Goal: Task Accomplishment & Management: Complete application form

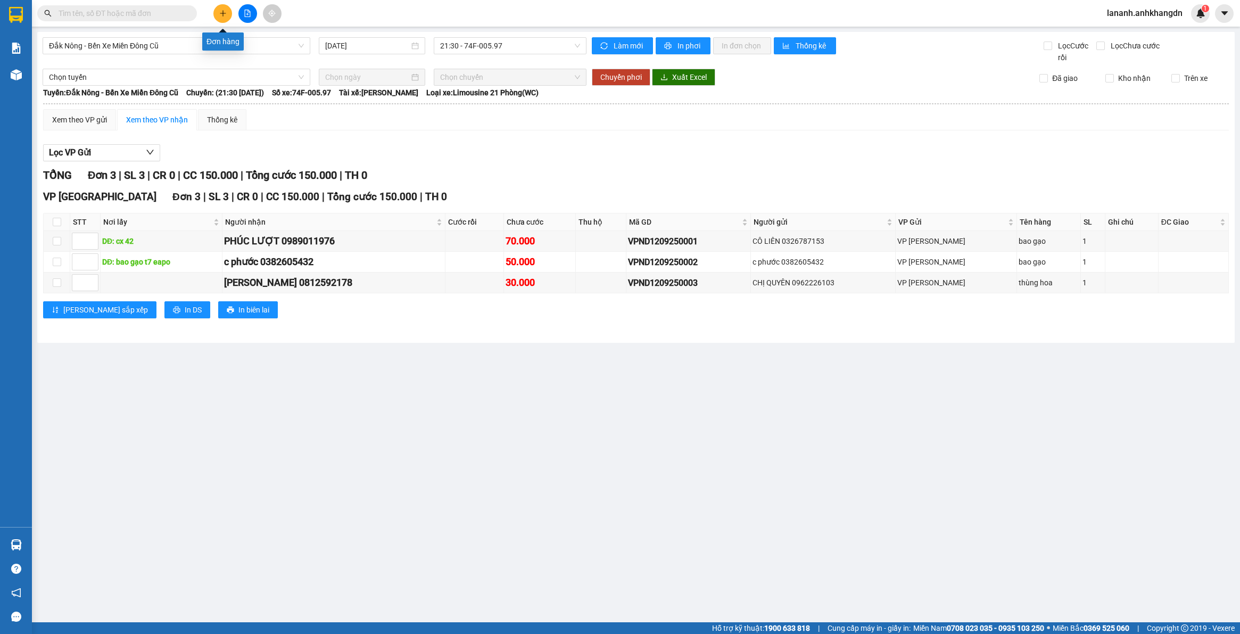
click at [227, 16] on button at bounding box center [222, 13] width 19 height 19
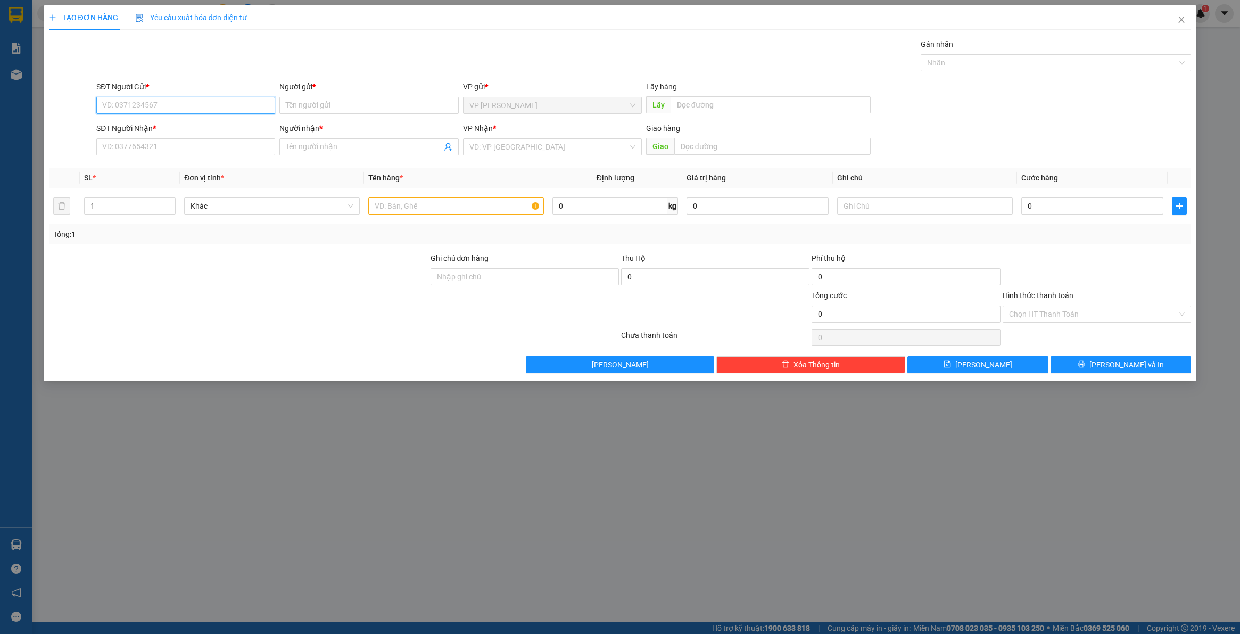
paste input "0905195353"
type input "0905195353"
paste input "0905195353"
type input "0905195353"
click at [337, 104] on input "Người gửi *" at bounding box center [368, 105] width 179 height 17
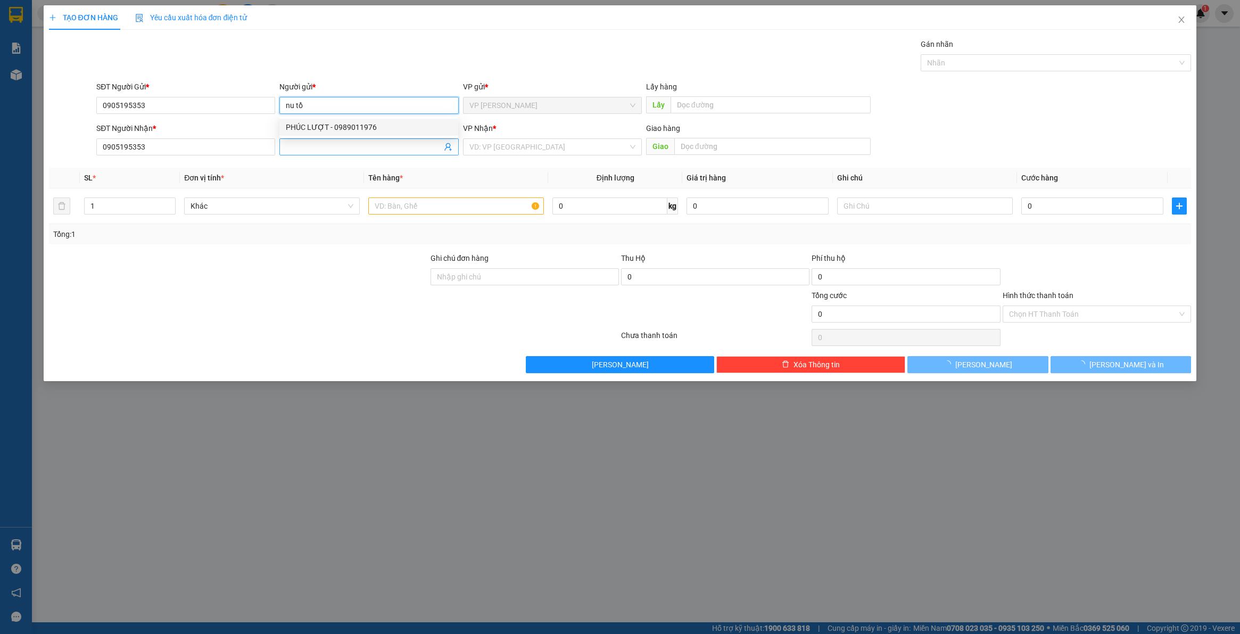
type input "nu tồ"
click at [306, 147] on input "Người nhận *" at bounding box center [363, 147] width 155 height 12
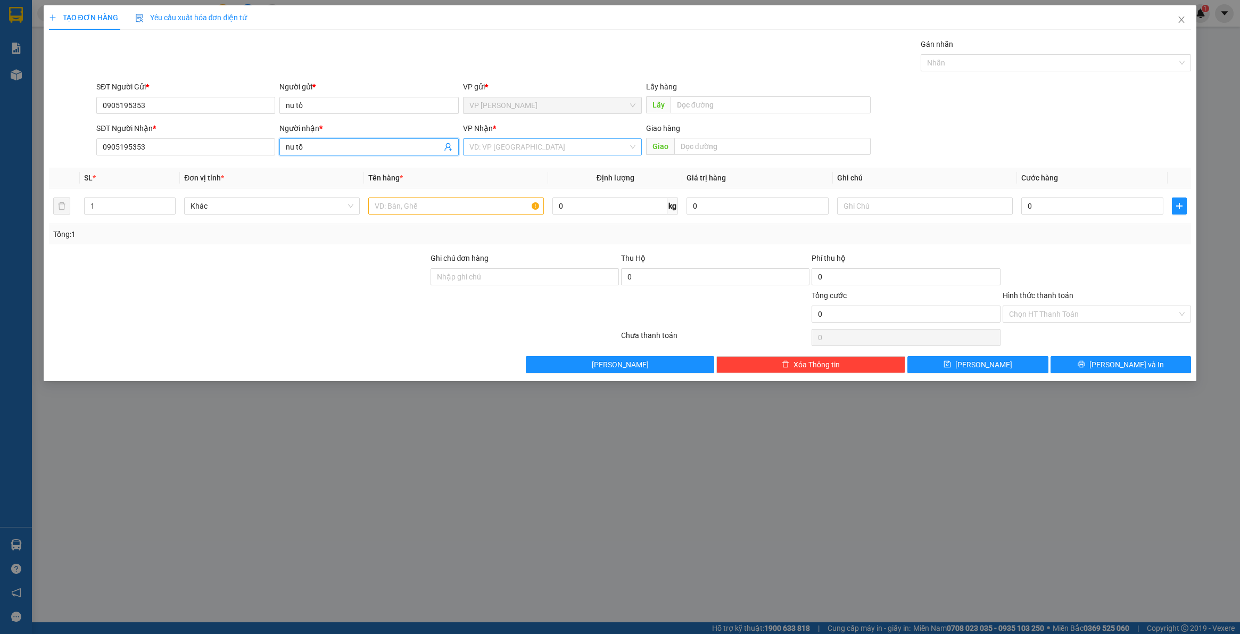
type input "nu tồ"
click at [528, 146] on input "search" at bounding box center [548, 147] width 159 height 16
click at [525, 170] on div "VP [GEOGRAPHIC_DATA]" at bounding box center [552, 169] width 166 height 12
click at [450, 200] on input "text" at bounding box center [456, 205] width 176 height 17
type input "xe số theo khách"
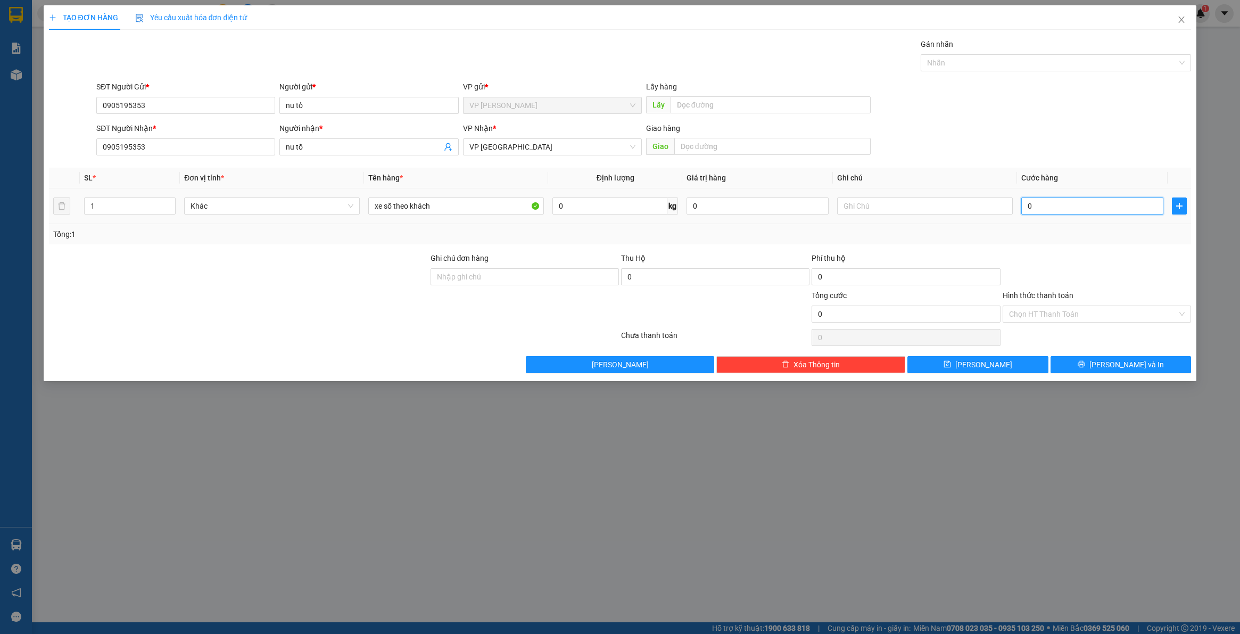
click at [1099, 205] on input "0" at bounding box center [1092, 205] width 142 height 17
type input "2"
type input "25"
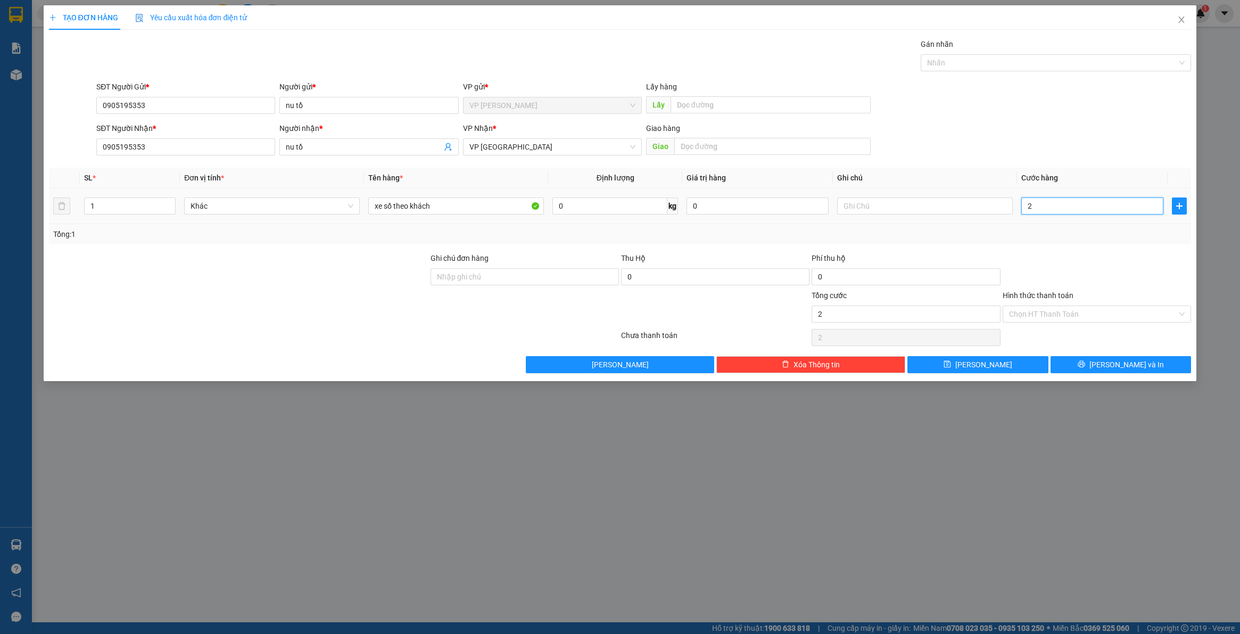
type input "25"
type input "250"
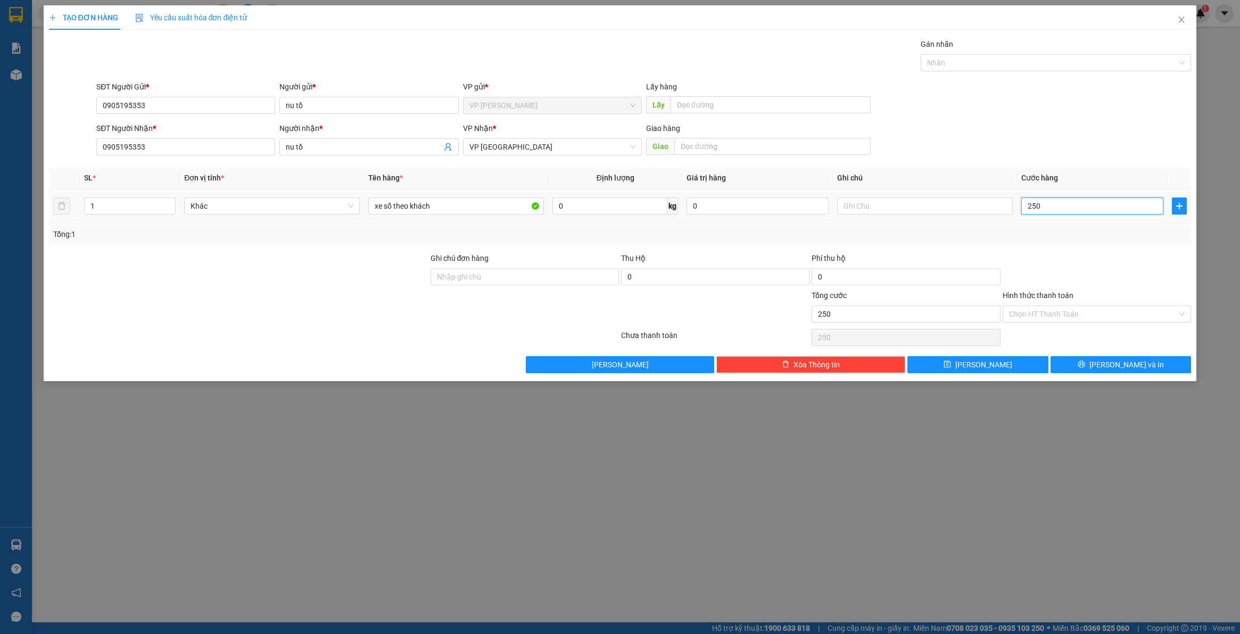
type input "2.500"
type input "25.000"
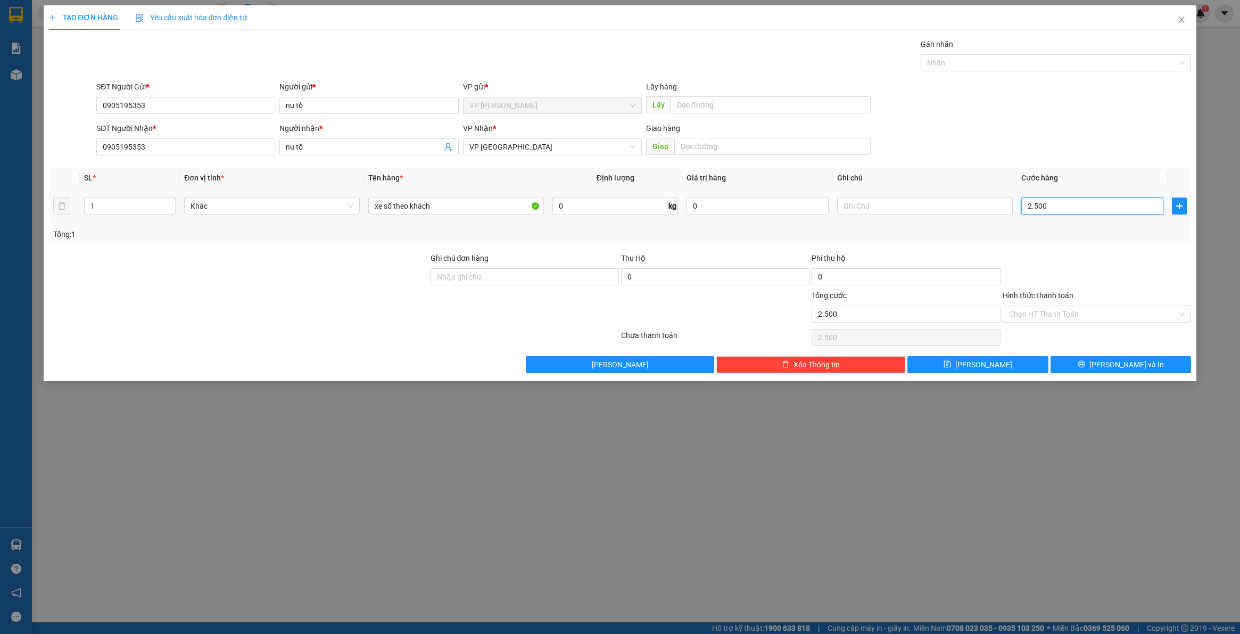
type input "25.000"
type input "250.000"
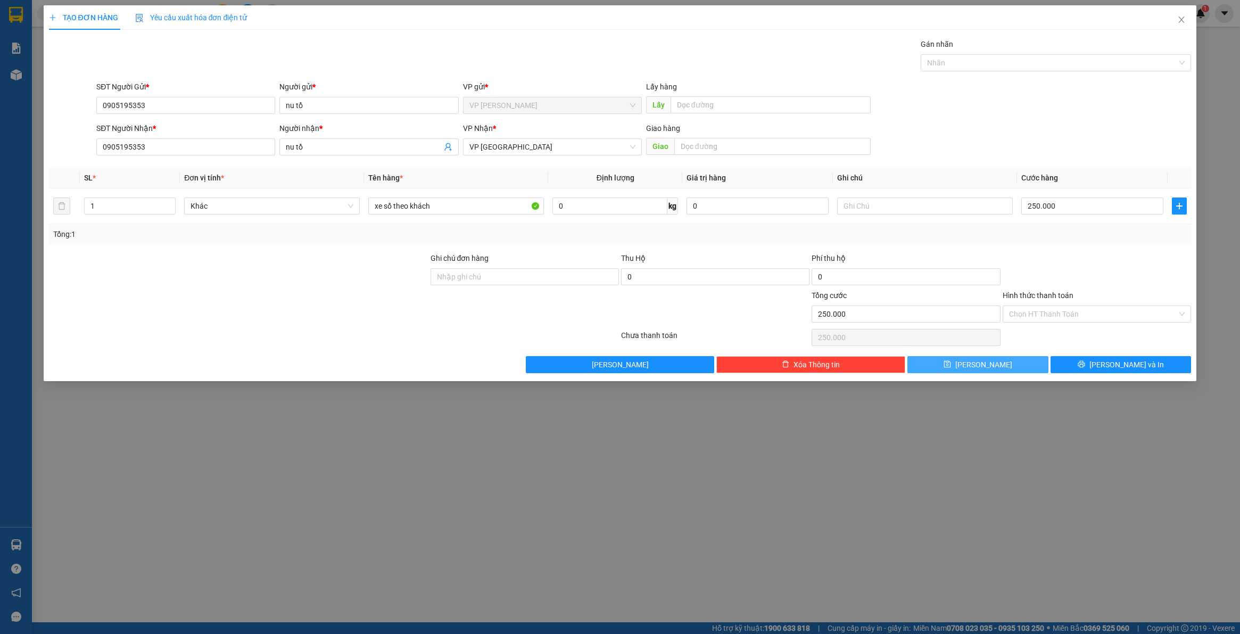
click at [988, 367] on span "[PERSON_NAME]" at bounding box center [983, 365] width 57 height 12
type input "0"
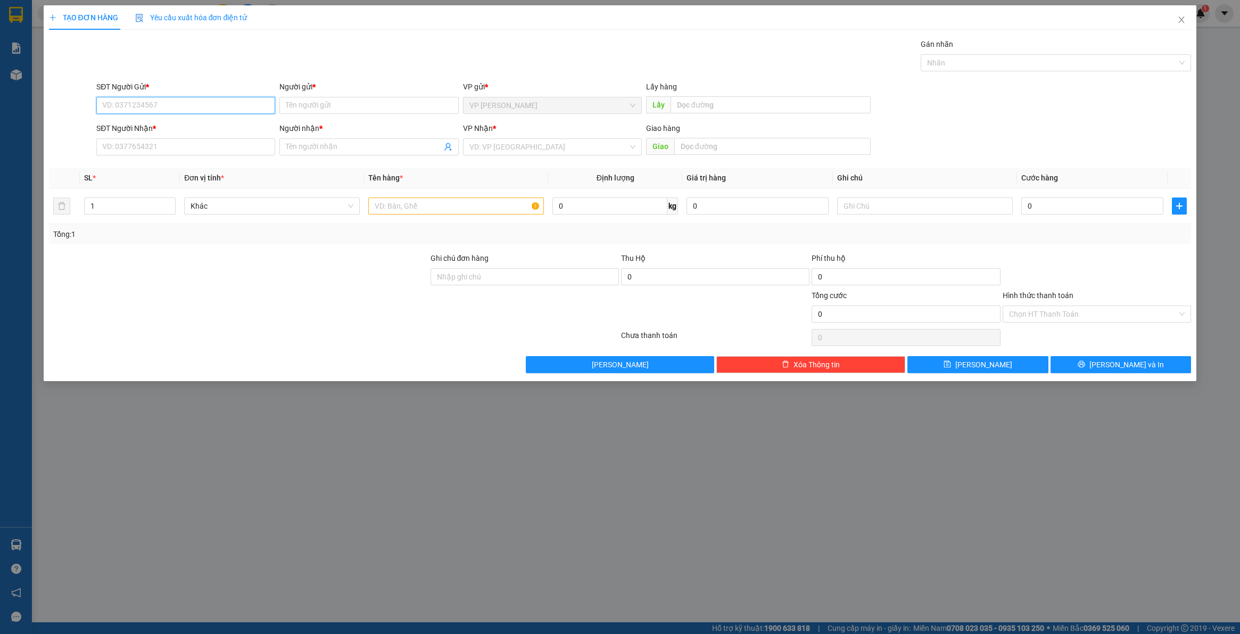
paste input "0376387887"
type input "0376387887"
drag, startPoint x: 102, startPoint y: 133, endPoint x: 221, endPoint y: 57, distance: 141.1
drag, startPoint x: 221, startPoint y: 57, endPoint x: 172, endPoint y: 146, distance: 101.4
paste input "0376387887"
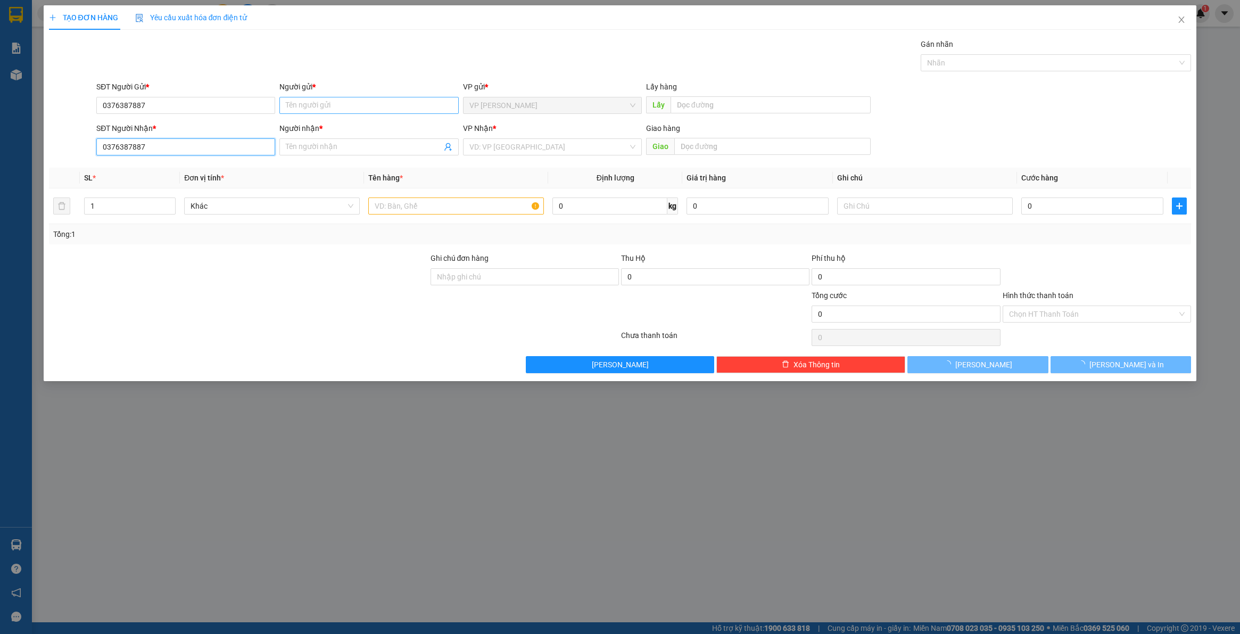
type input "0376387887"
click at [306, 107] on input "Người gửi *" at bounding box center [368, 105] width 179 height 17
type input "hương"
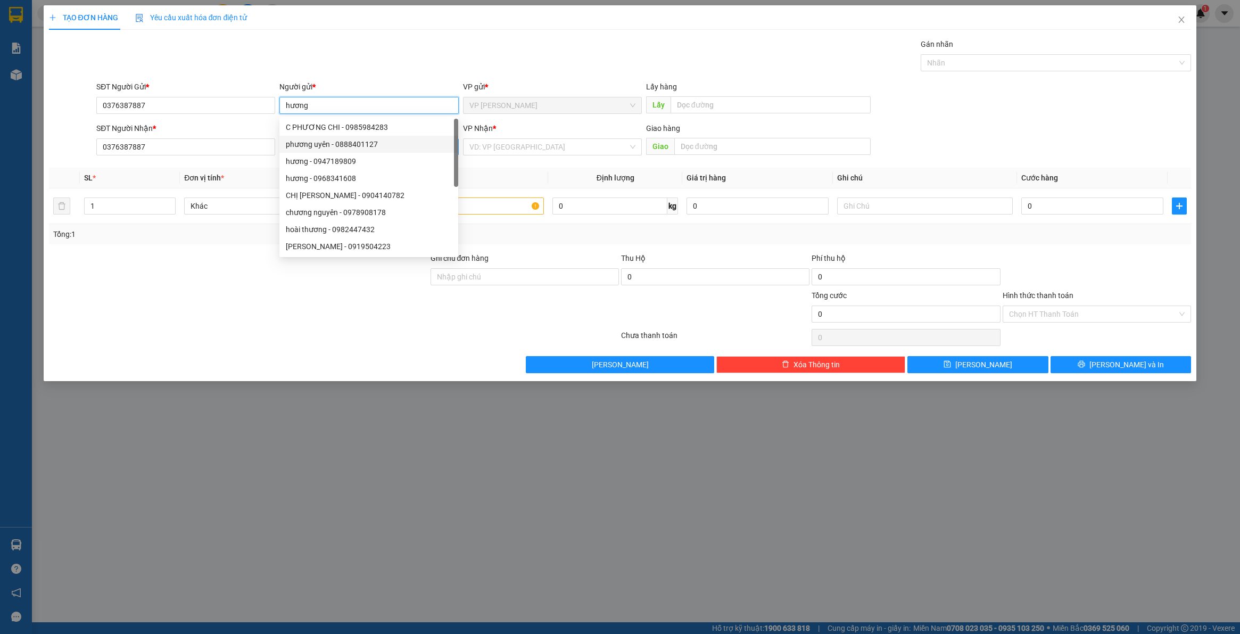
click at [303, 149] on div "phương uyên - 0888401127" at bounding box center [369, 144] width 166 height 12
type input "0888401127"
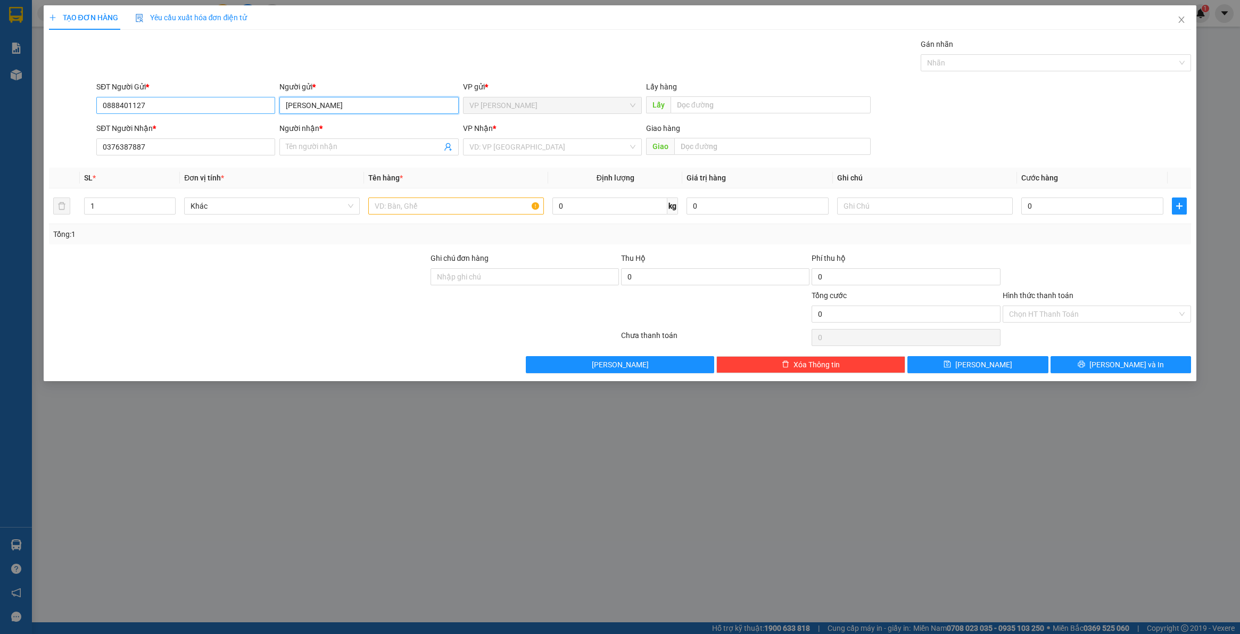
type input "[PERSON_NAME]"
drag, startPoint x: 160, startPoint y: 109, endPoint x: -18, endPoint y: 103, distance: 177.8
click at [0, 103] on html "Kết quả tìm kiếm ( 0 ) Bộ lọc No Data lananh.anhkhangdn 1 Báo cáo Báo cáo dòng …" at bounding box center [620, 317] width 1240 height 634
paste input "0376387887"
type input "0376387887"
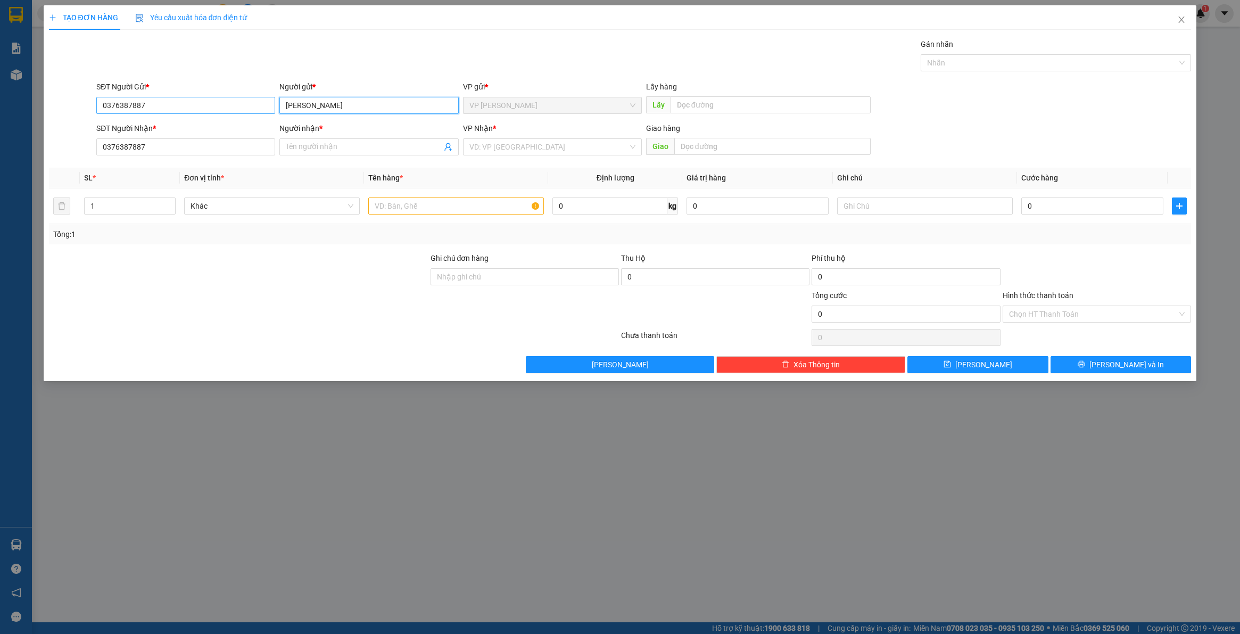
drag, startPoint x: 336, startPoint y: 102, endPoint x: 253, endPoint y: 102, distance: 82.5
click at [254, 102] on div "SĐT Người Gửi * 0376387887 Người gửi * phương uyên phương uyên VP gửi * VP [PER…" at bounding box center [643, 99] width 1099 height 37
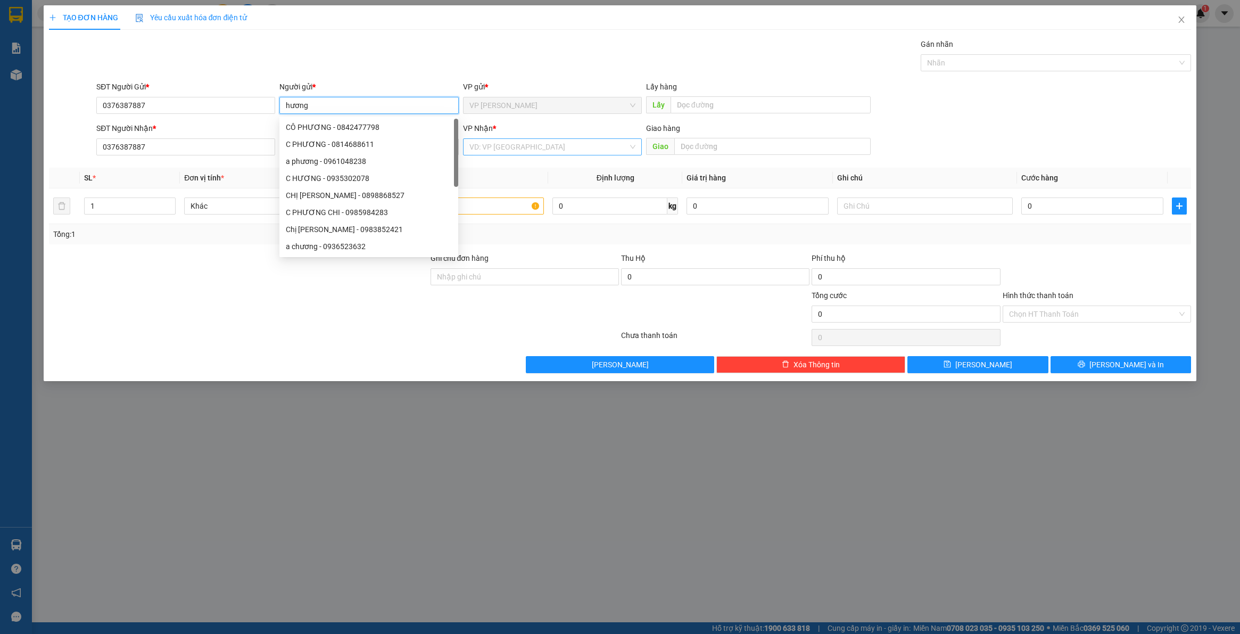
type input "hương"
click at [545, 147] on input "search" at bounding box center [548, 147] width 159 height 16
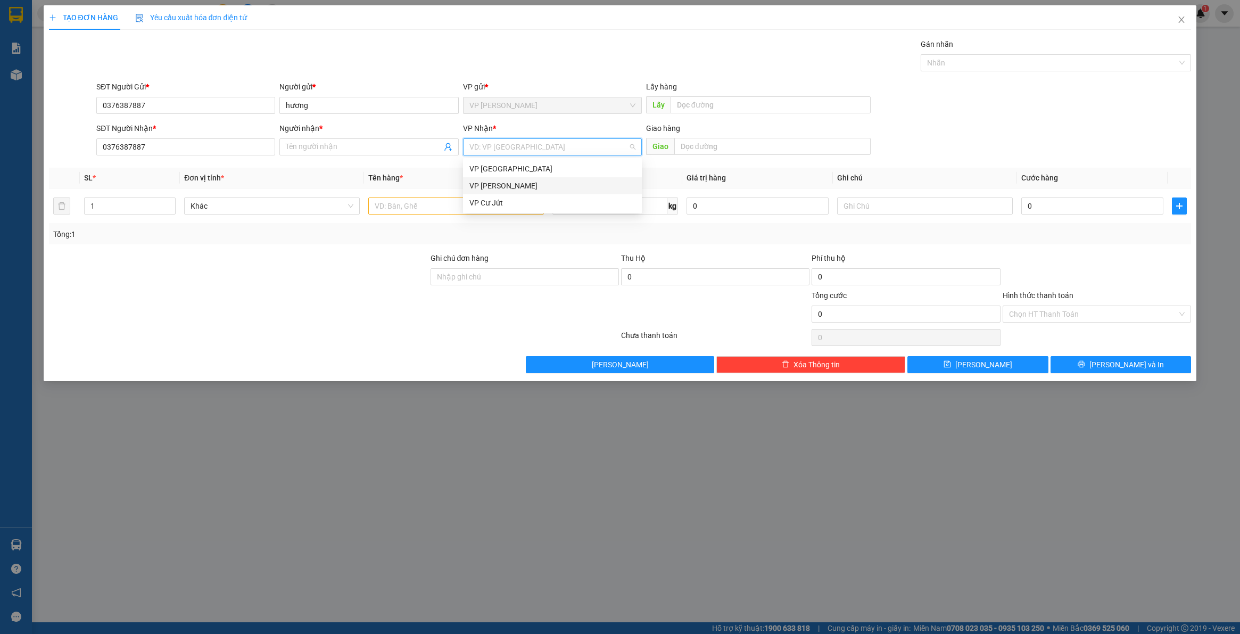
click at [528, 177] on div "VP [PERSON_NAME]" at bounding box center [552, 185] width 179 height 17
click at [535, 148] on span "VP [PERSON_NAME]" at bounding box center [552, 147] width 166 height 16
drag, startPoint x: 513, startPoint y: 173, endPoint x: 448, endPoint y: 156, distance: 67.6
click at [511, 170] on div "VP [GEOGRAPHIC_DATA]" at bounding box center [552, 169] width 166 height 12
click at [398, 145] on input "Người nhận *" at bounding box center [363, 147] width 155 height 12
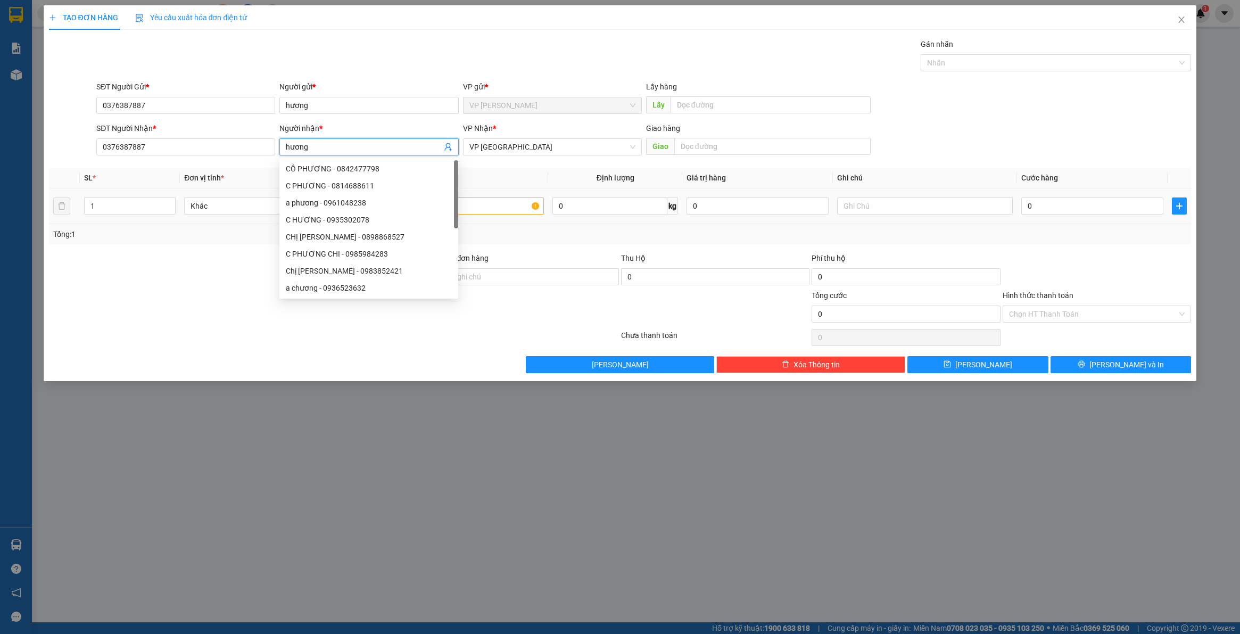
type input "hương"
click at [511, 206] on input "text" at bounding box center [456, 205] width 176 height 17
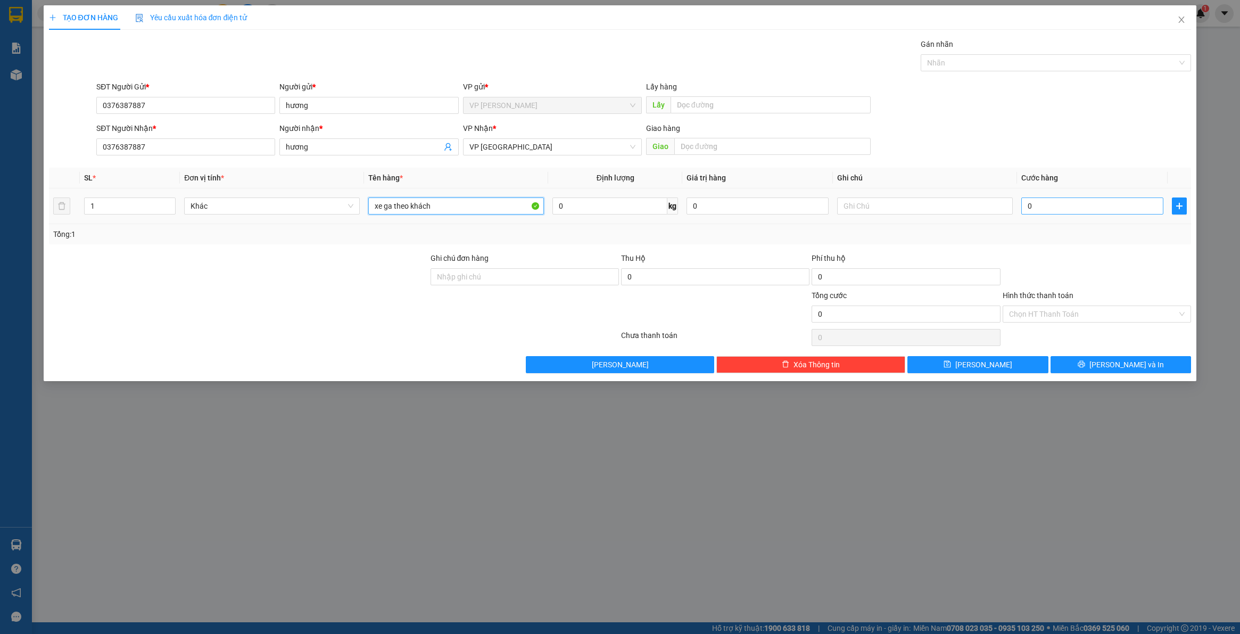
type input "xe ga theo khách"
click at [1108, 213] on input "0" at bounding box center [1092, 205] width 142 height 17
type input "3"
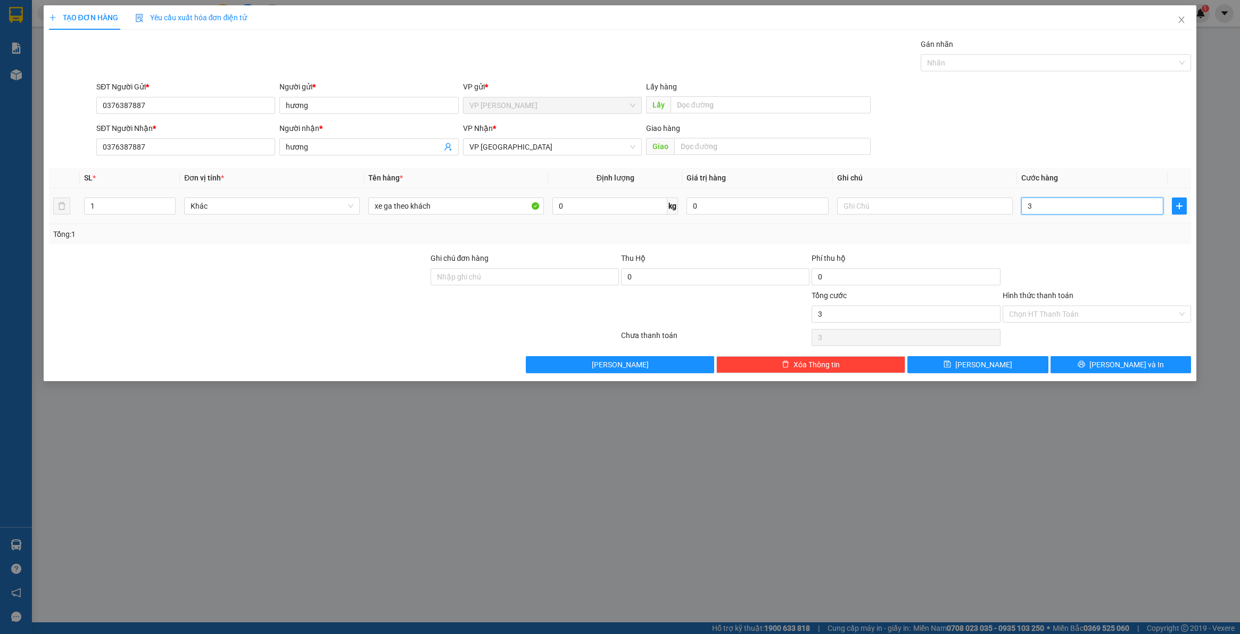
type input "30"
type input "300"
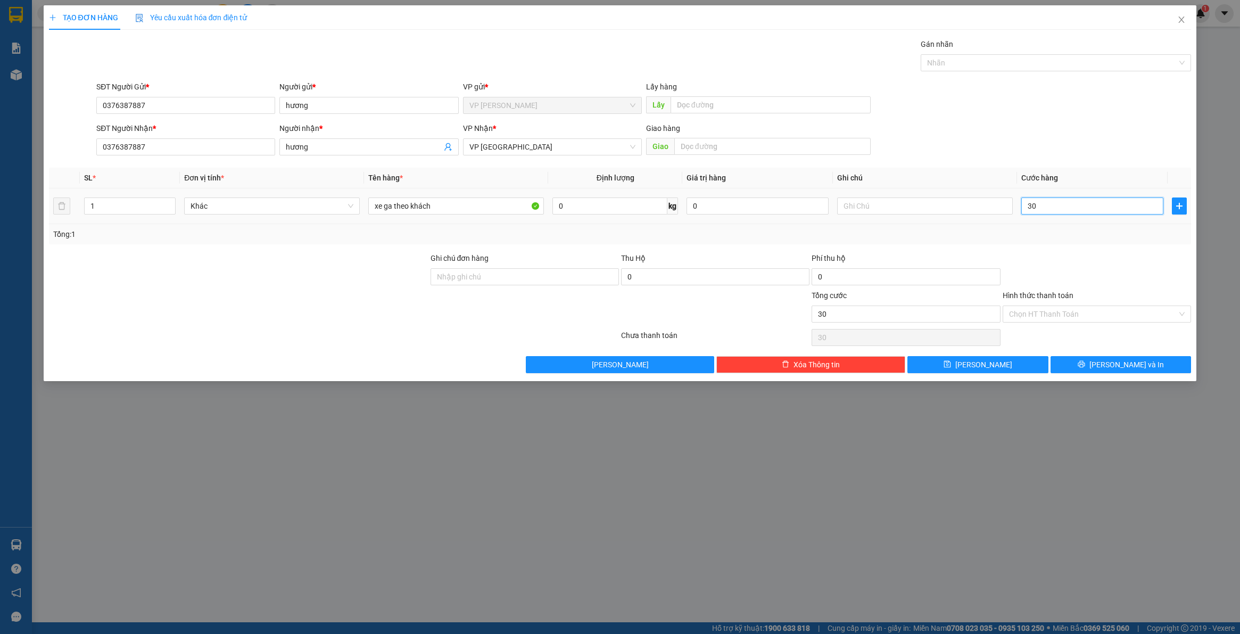
type input "300"
type input "3.000"
type input "30.000"
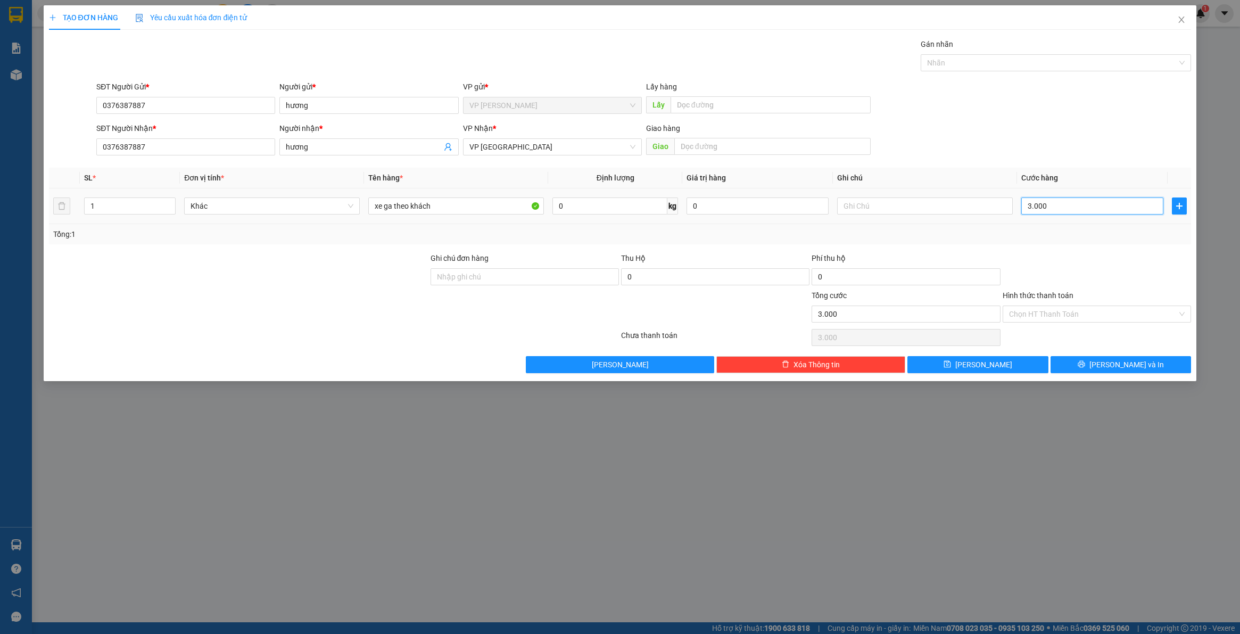
type input "30.000"
type input "300.000"
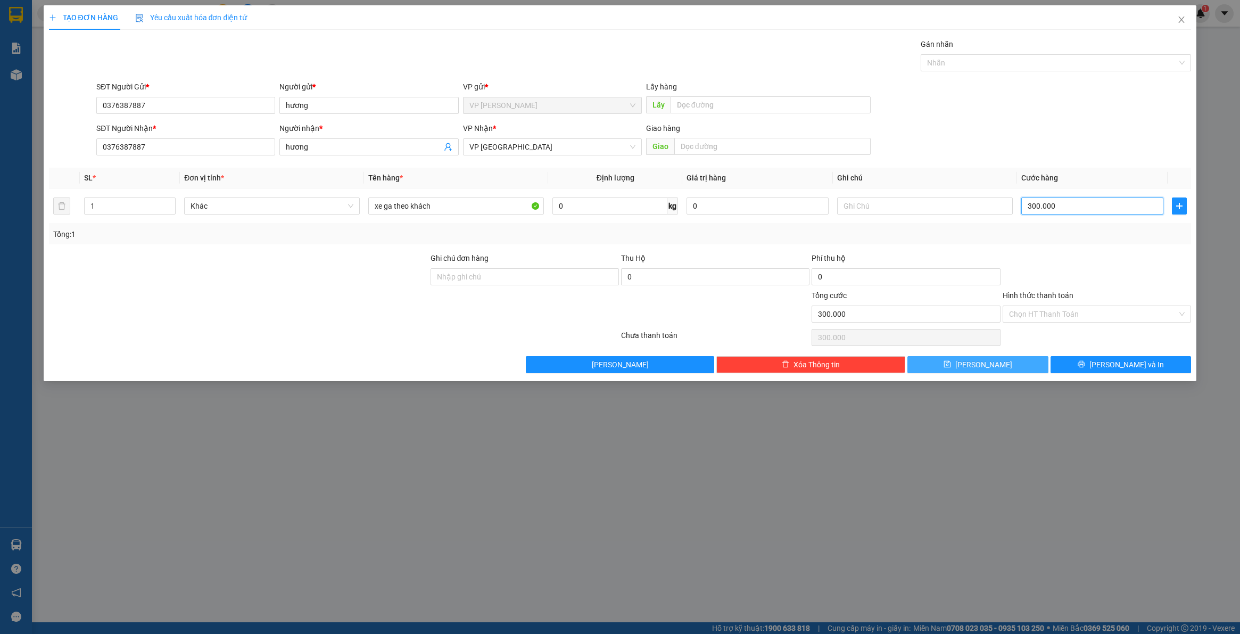
type input "300.000"
click at [1027, 363] on button "[PERSON_NAME]" at bounding box center [977, 364] width 141 height 17
type input "0"
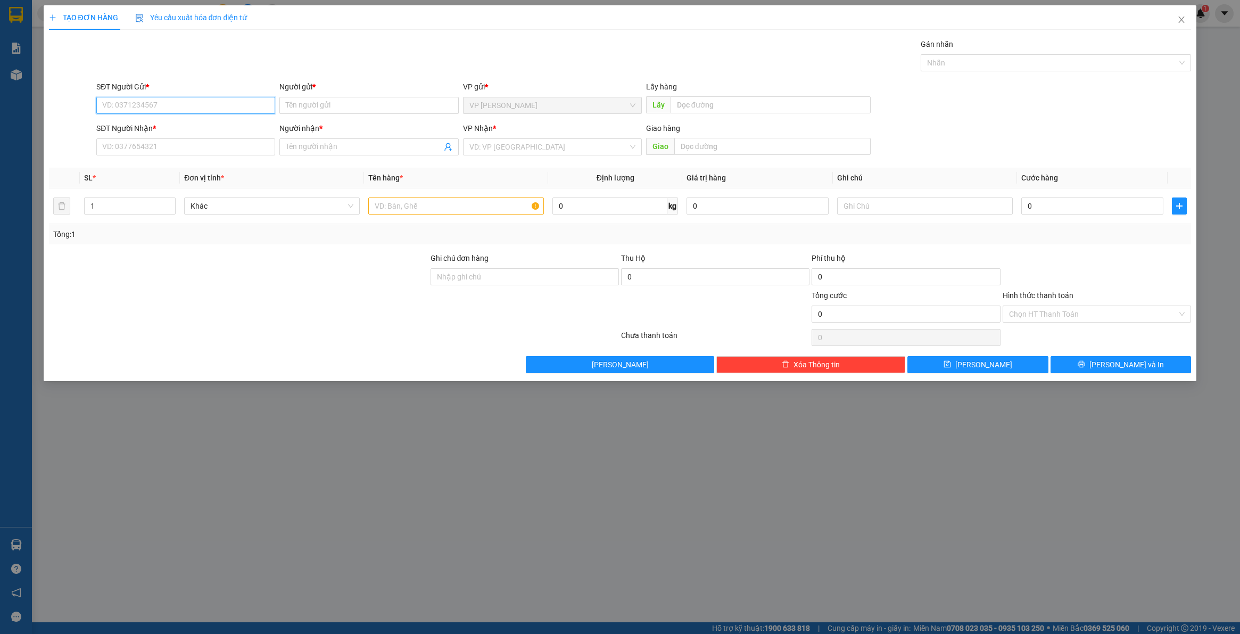
paste input "0357459201"
type input "0357459201"
paste input "0357459201"
type input "0357459201"
click at [330, 106] on input "Người gửi *" at bounding box center [368, 105] width 179 height 17
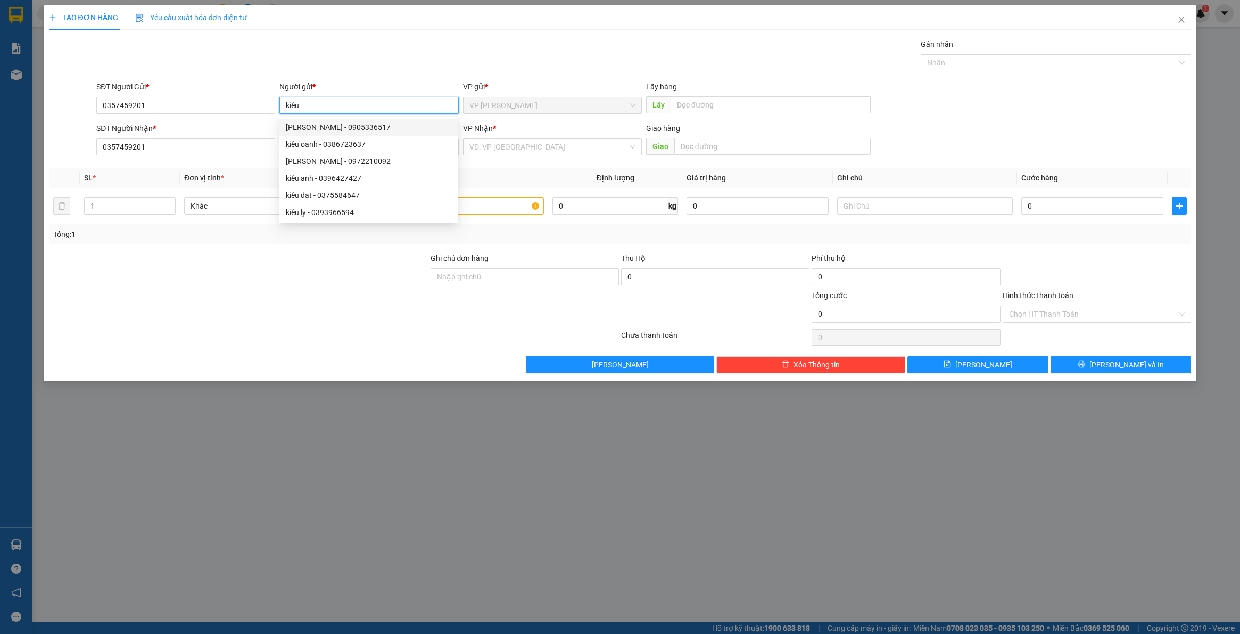
type input "kiều"
drag, startPoint x: 490, startPoint y: 137, endPoint x: 492, endPoint y: 149, distance: 12.9
click at [490, 139] on div "VP Nhận * VD: VP [GEOGRAPHIC_DATA]" at bounding box center [552, 140] width 179 height 37
click at [492, 149] on input "search" at bounding box center [548, 147] width 159 height 16
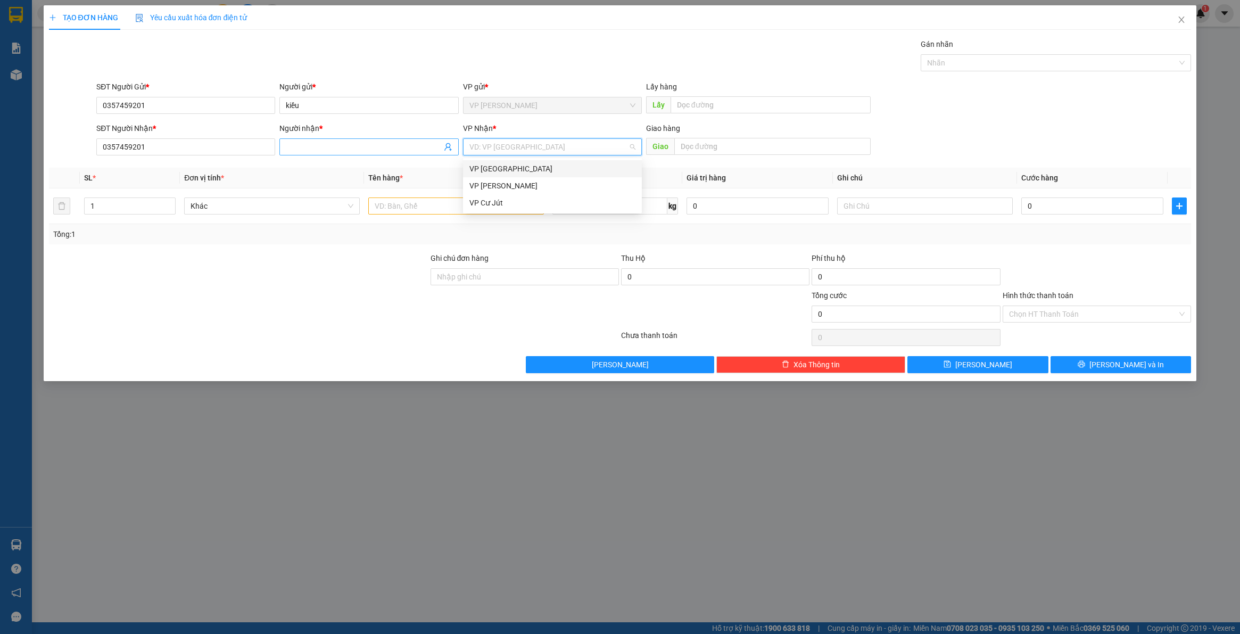
drag, startPoint x: 491, startPoint y: 167, endPoint x: 411, endPoint y: 140, distance: 84.1
click at [487, 165] on div "VP [GEOGRAPHIC_DATA]" at bounding box center [552, 169] width 166 height 12
click at [399, 143] on input "Người nhận *" at bounding box center [363, 147] width 155 height 12
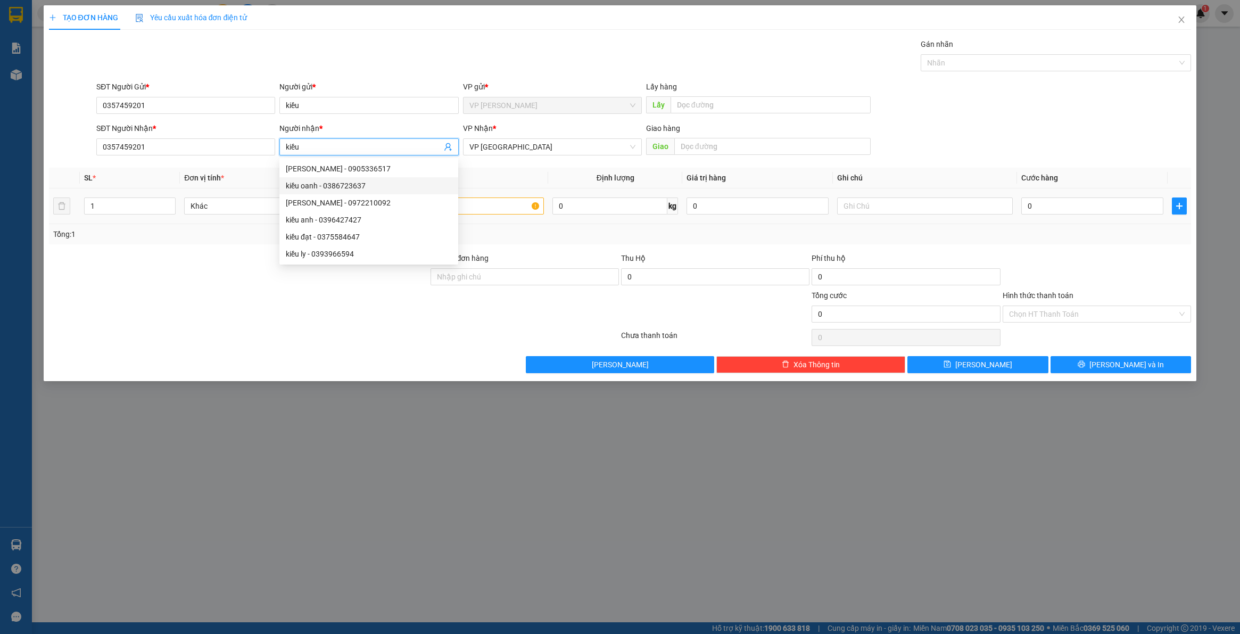
type input "kiều"
click at [512, 208] on input "text" at bounding box center [456, 205] width 176 height 17
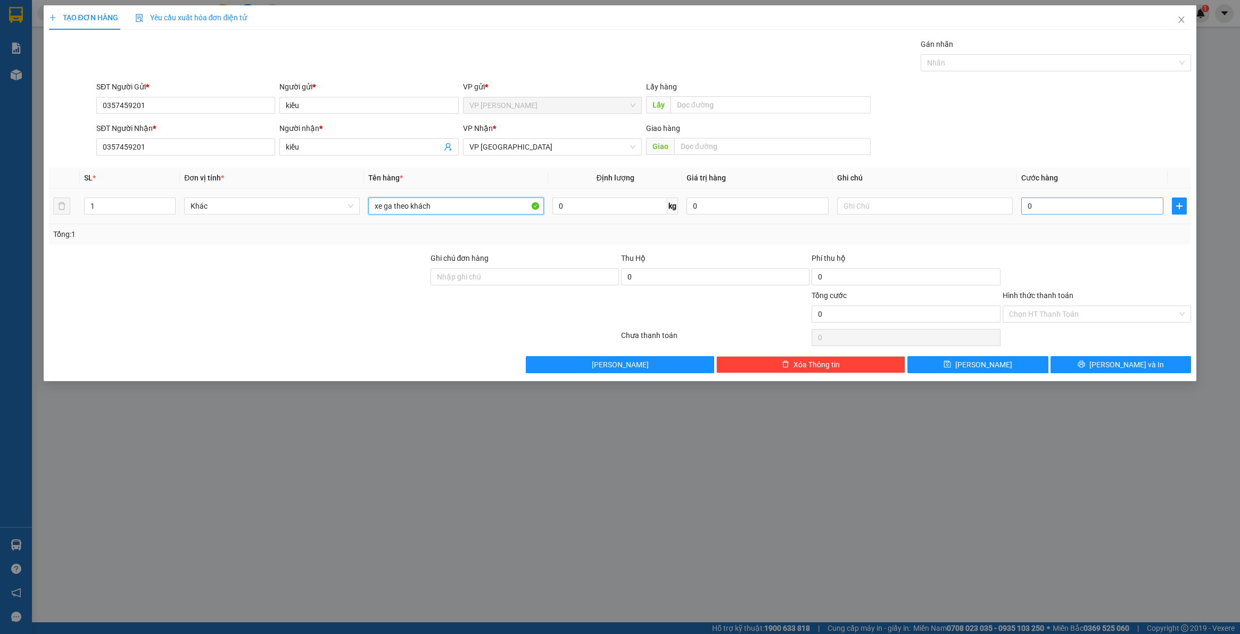
type input "xe ga theo khách"
click at [1057, 202] on input "0" at bounding box center [1092, 205] width 142 height 17
type input "3"
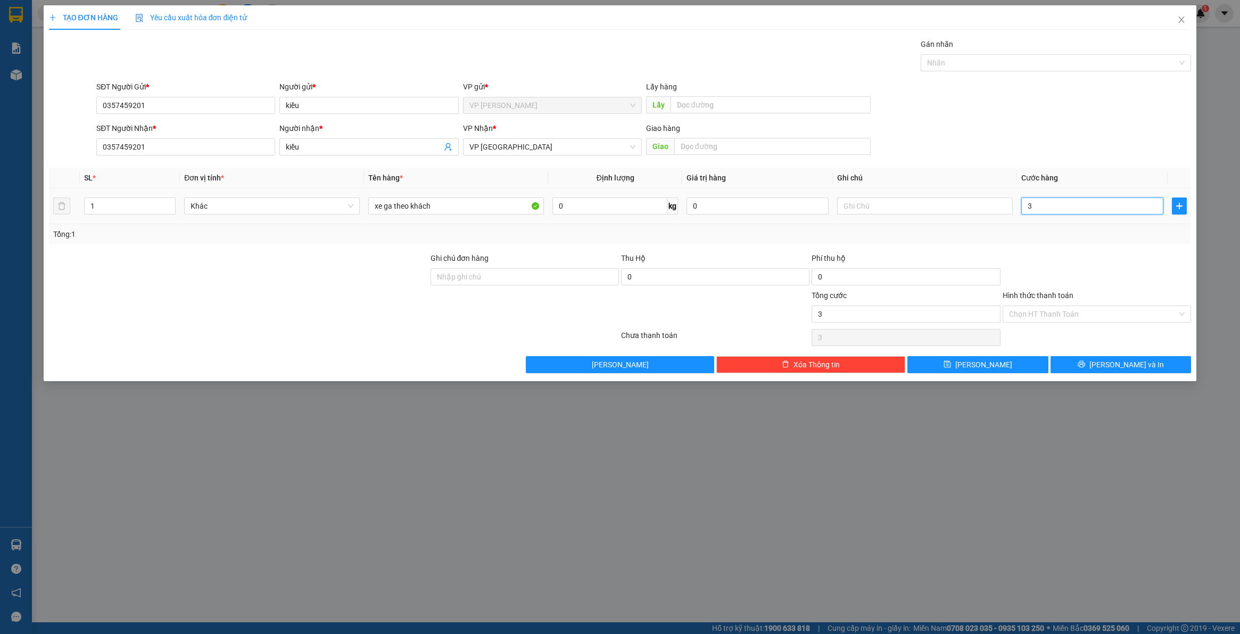
type input "30"
type input "300"
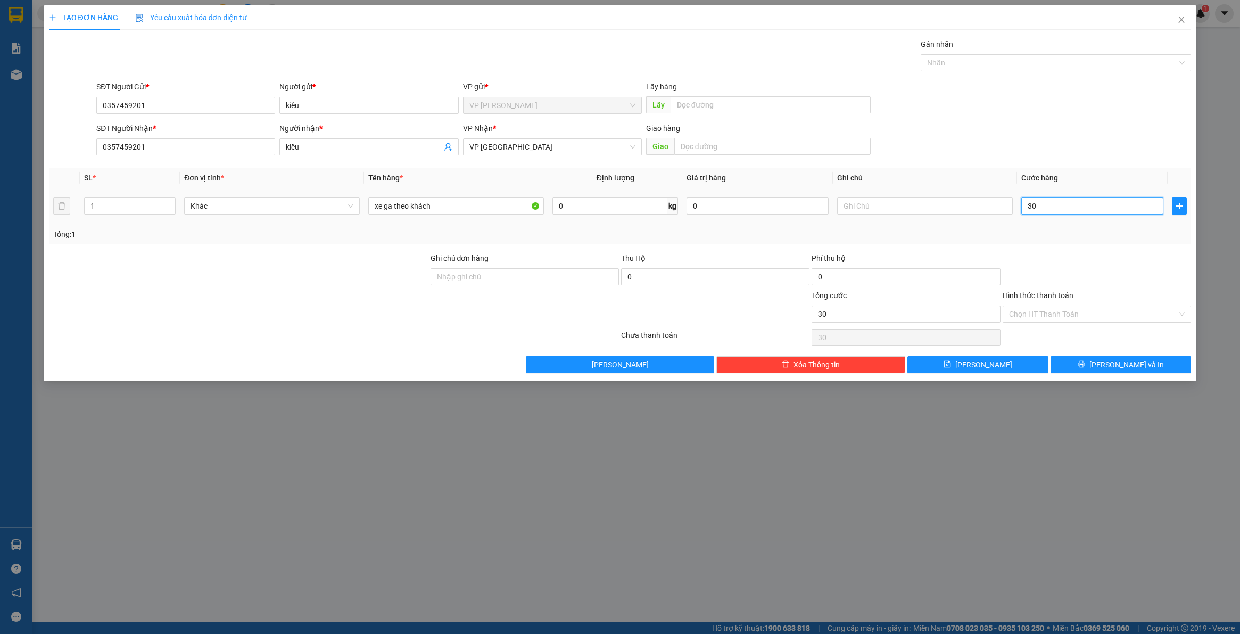
type input "300"
type input "3.000"
type input "30.000"
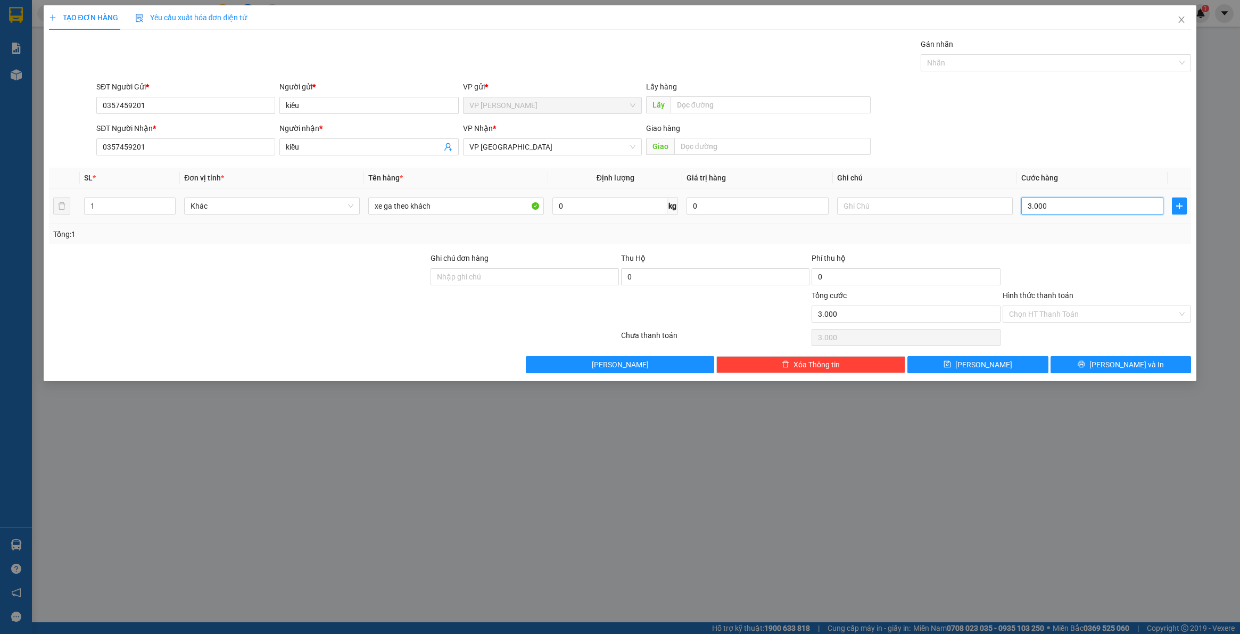
type input "30.000"
type input "300.000"
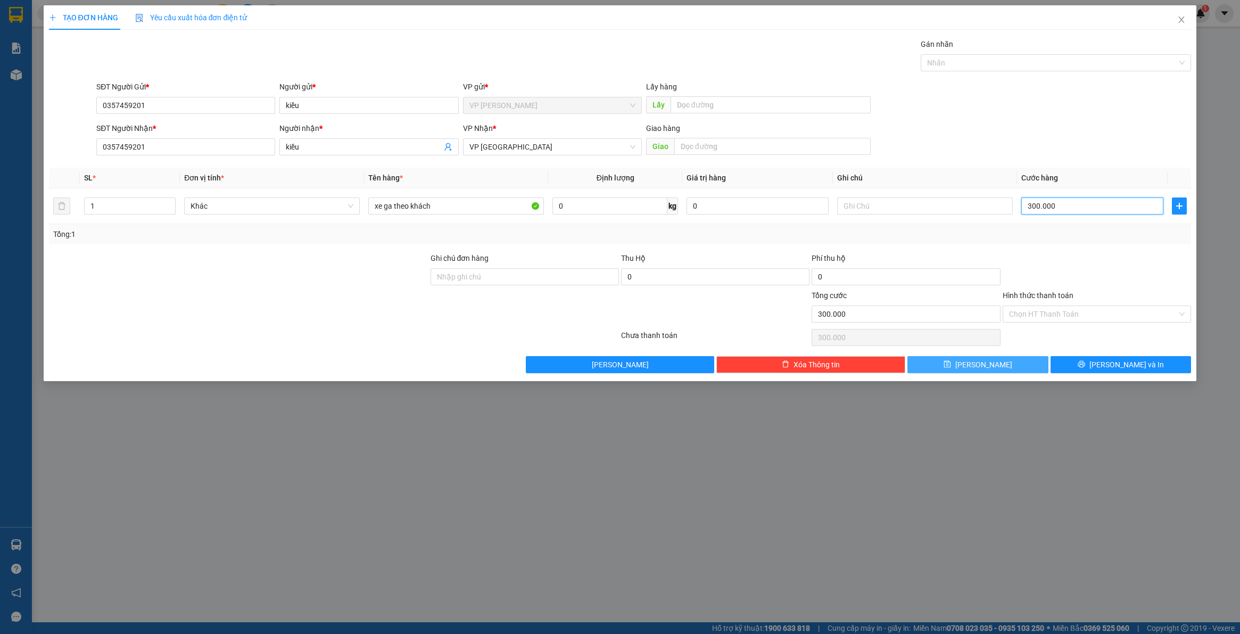
type input "300.000"
click at [987, 365] on span "[PERSON_NAME]" at bounding box center [983, 365] width 57 height 12
type input "0"
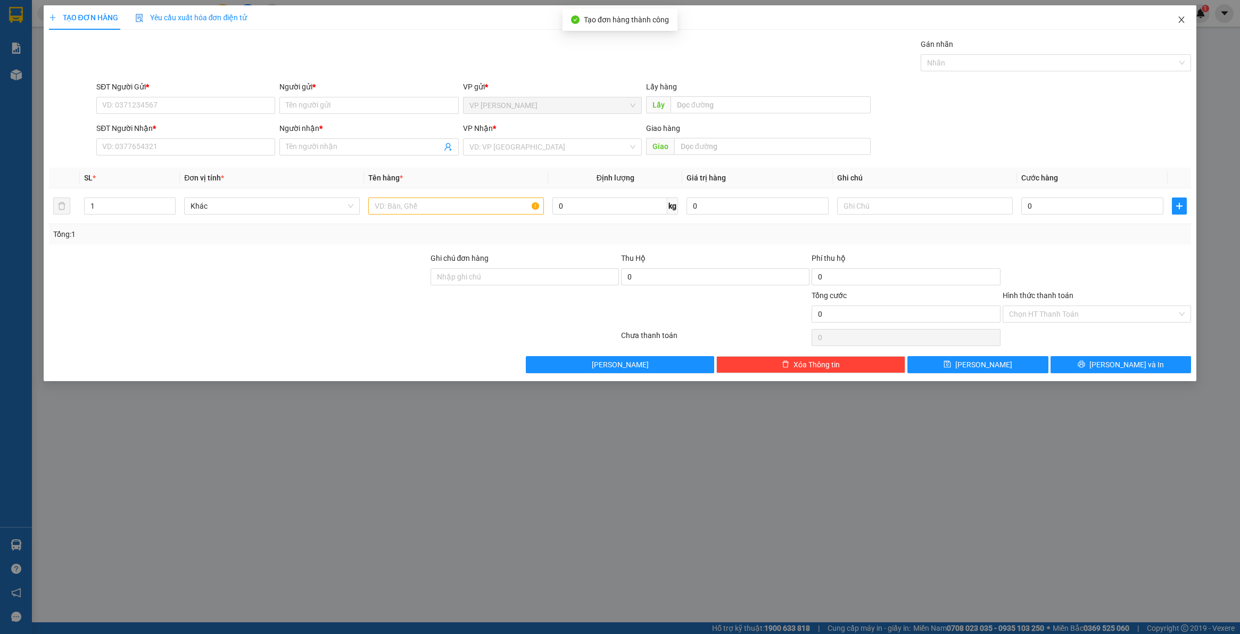
click at [1179, 22] on span "Close" at bounding box center [1181, 20] width 30 height 30
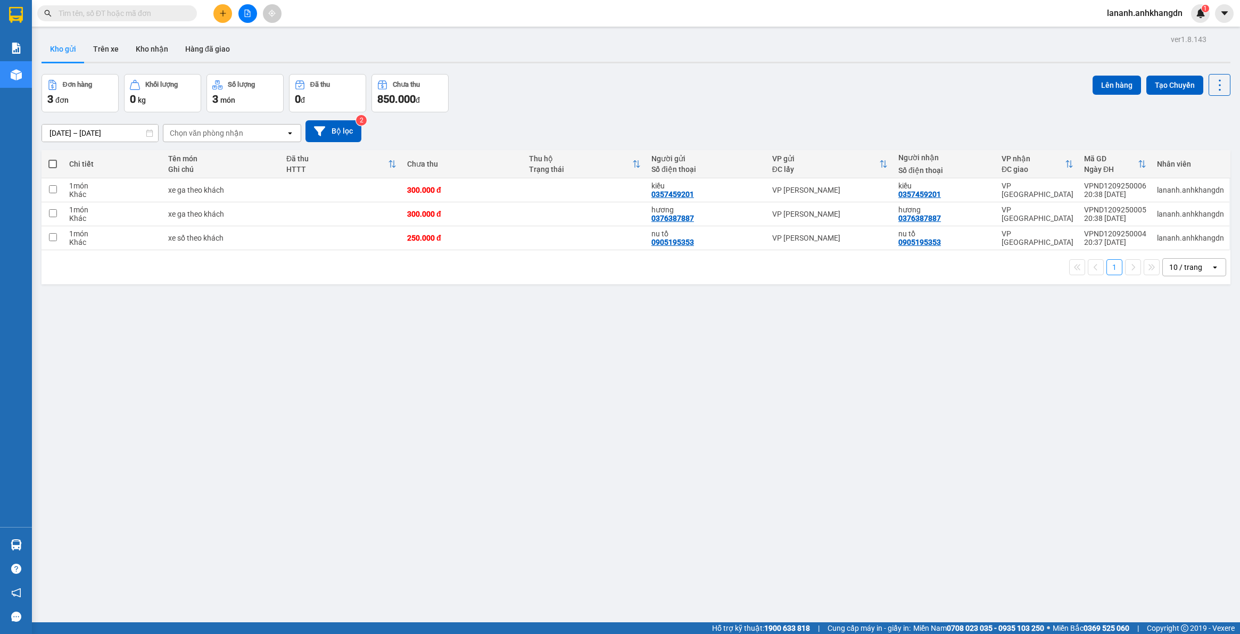
drag, startPoint x: 54, startPoint y: 166, endPoint x: 99, endPoint y: 137, distance: 53.1
click at [54, 165] on span at bounding box center [52, 164] width 9 height 9
click at [53, 159] on input "checkbox" at bounding box center [53, 159] width 0 height 0
checkbox input "true"
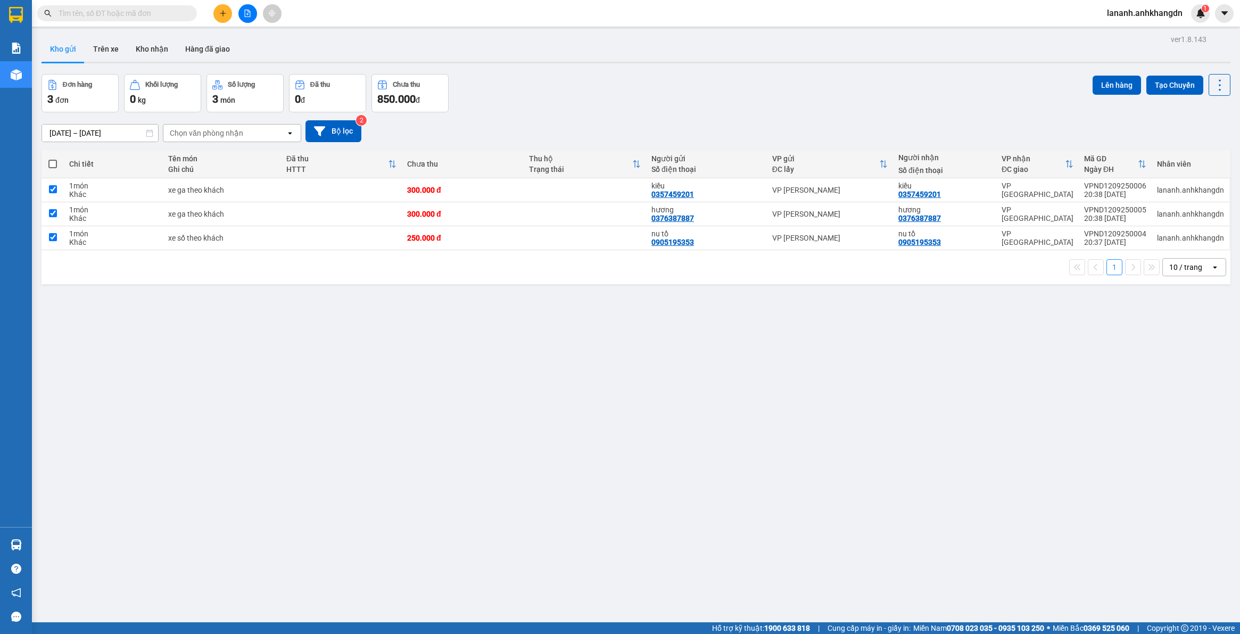
checkbox input "true"
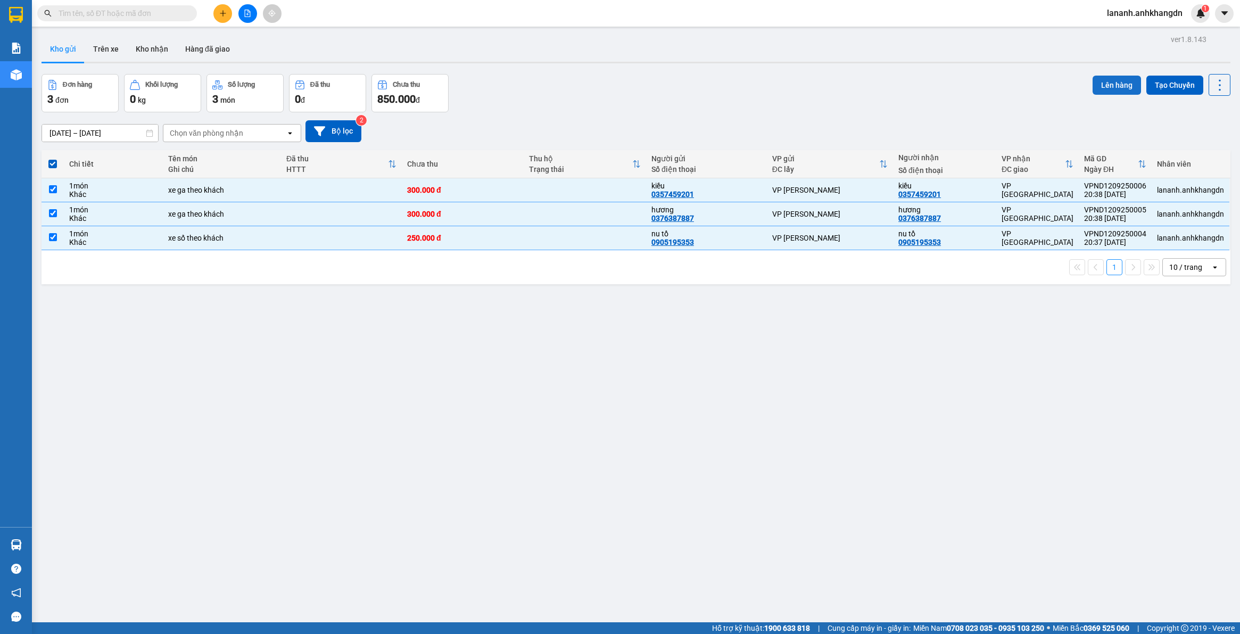
click at [1118, 79] on button "Lên hàng" at bounding box center [1116, 85] width 48 height 19
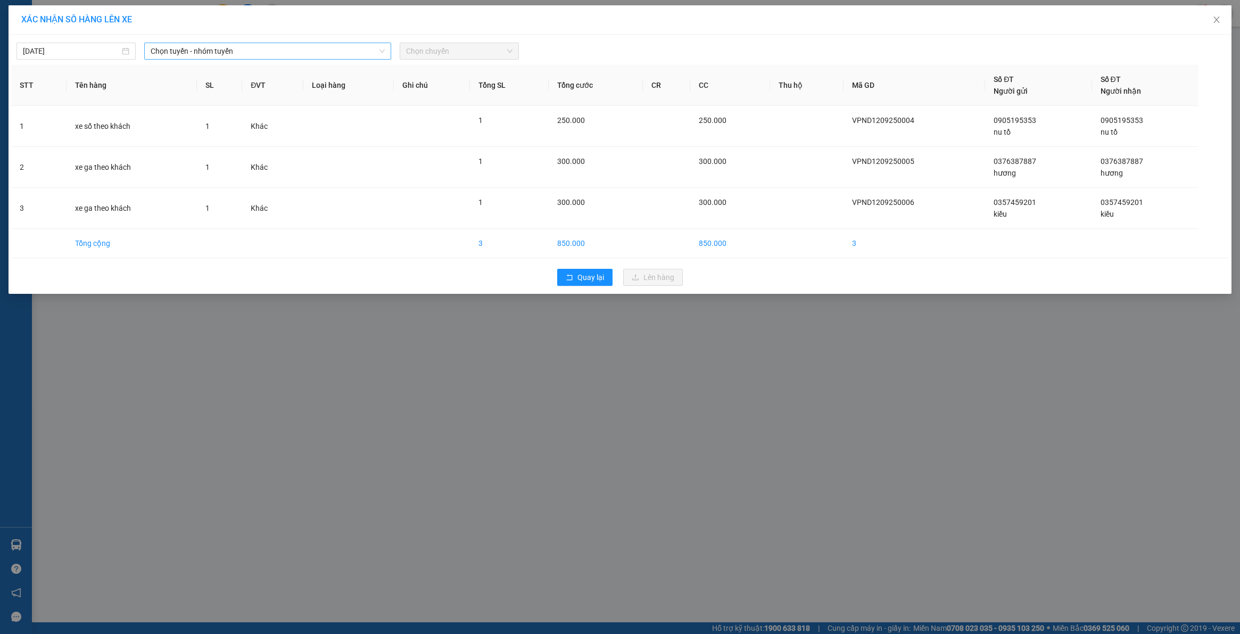
click at [197, 49] on span "Chọn tuyến - nhóm tuyến" at bounding box center [268, 51] width 234 height 16
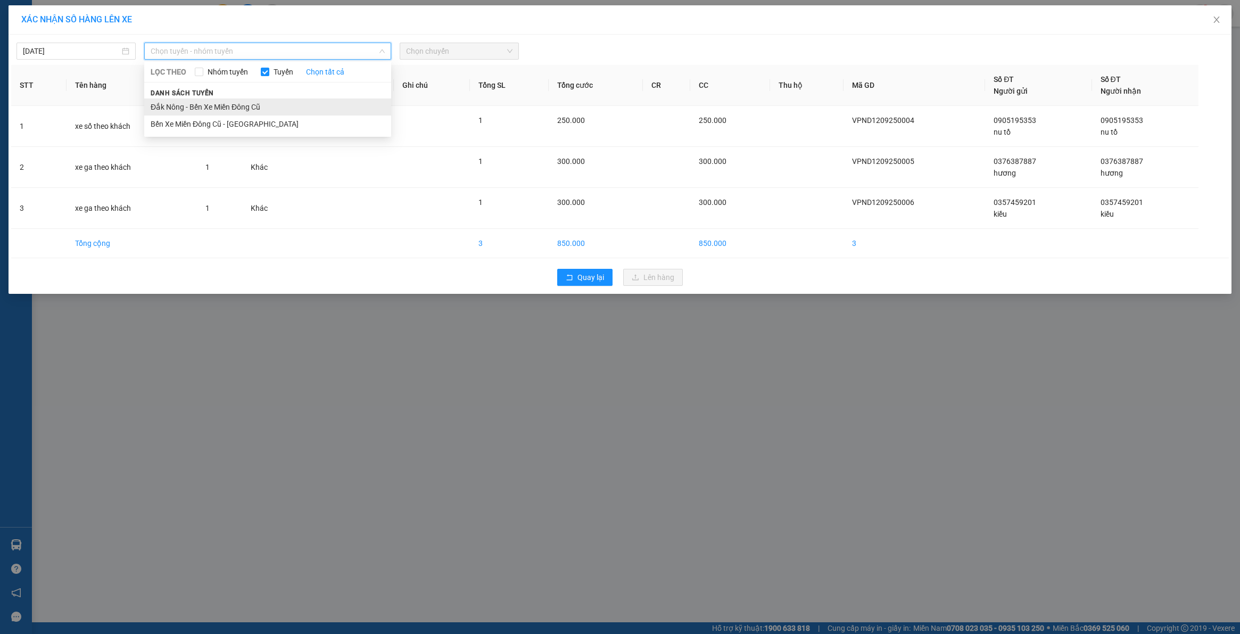
drag, startPoint x: 195, startPoint y: 104, endPoint x: 423, endPoint y: 28, distance: 240.6
click at [196, 104] on li "Đắk Nông - Bến Xe Miền Đông Cũ" at bounding box center [267, 106] width 247 height 17
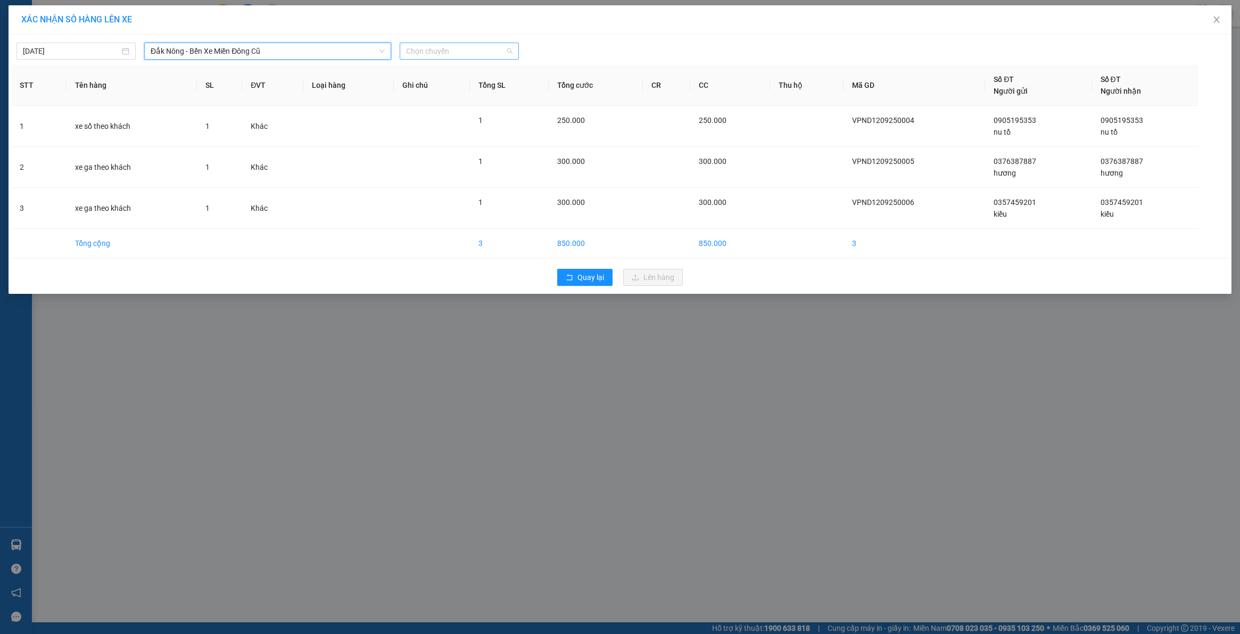
click at [441, 52] on span "Chọn chuyến" at bounding box center [459, 51] width 106 height 16
click at [471, 102] on div "21:30 - 74F-005.97" at bounding box center [447, 107] width 83 height 12
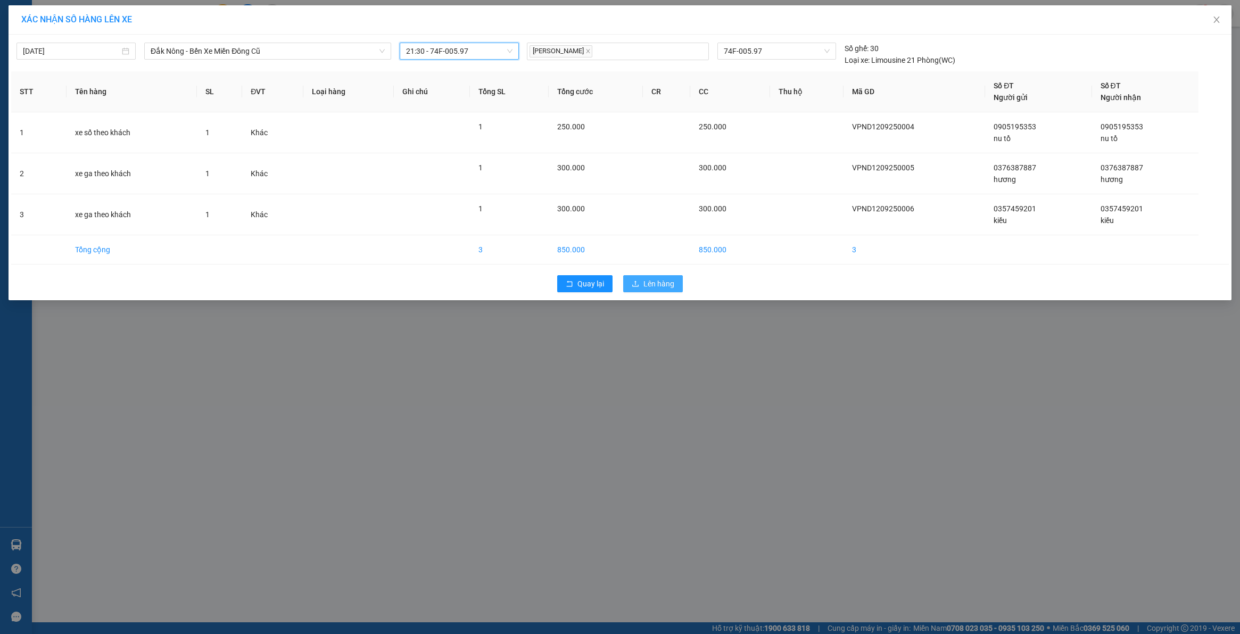
click at [666, 288] on span "Lên hàng" at bounding box center [658, 284] width 31 height 12
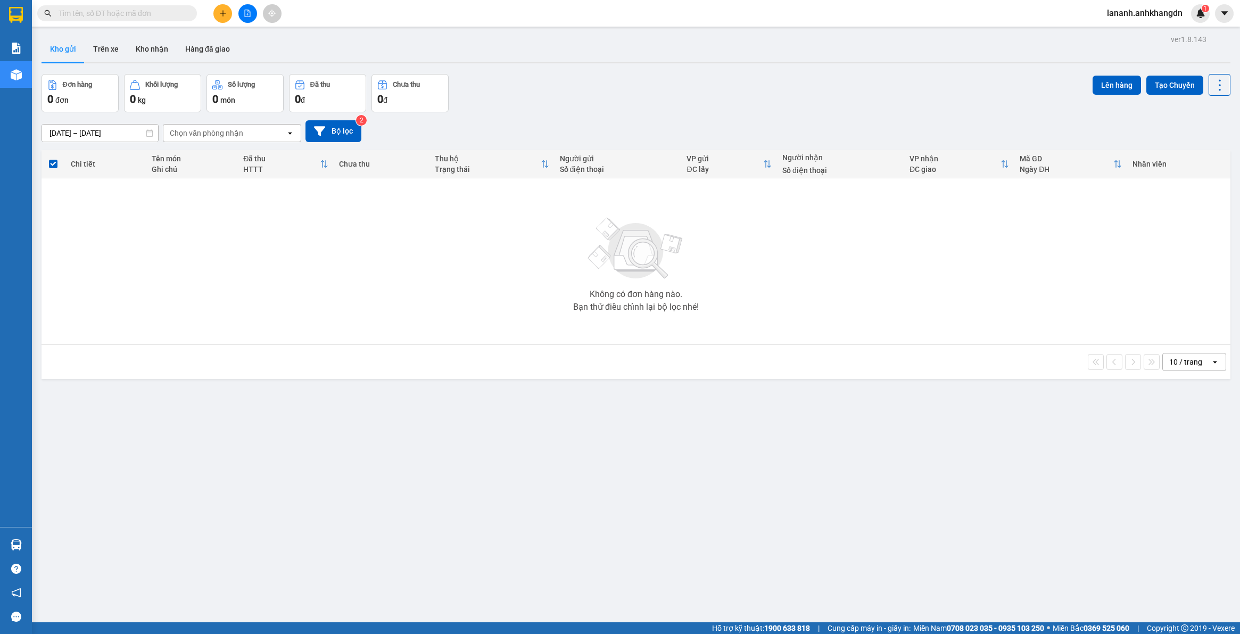
click at [246, 22] on div "Kết quả tìm kiếm ( 0 ) Bộ lọc No Data lananh.anhkhangdn 1" at bounding box center [620, 13] width 1240 height 27
drag, startPoint x: 246, startPoint y: 19, endPoint x: 275, endPoint y: 22, distance: 29.5
click at [249, 14] on button at bounding box center [247, 13] width 19 height 19
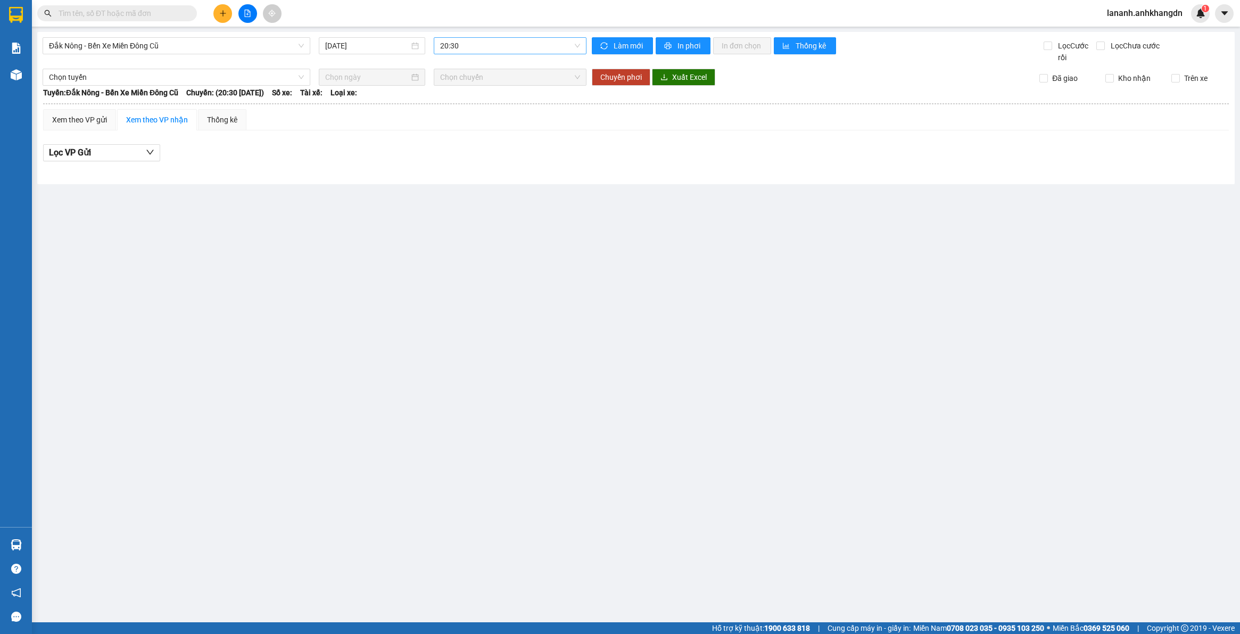
click at [492, 44] on span "20:30" at bounding box center [510, 46] width 140 height 16
drag, startPoint x: 482, startPoint y: 95, endPoint x: 563, endPoint y: 64, distance: 86.6
click at [483, 93] on div "21:30 - 74F-005.97" at bounding box center [482, 101] width 96 height 17
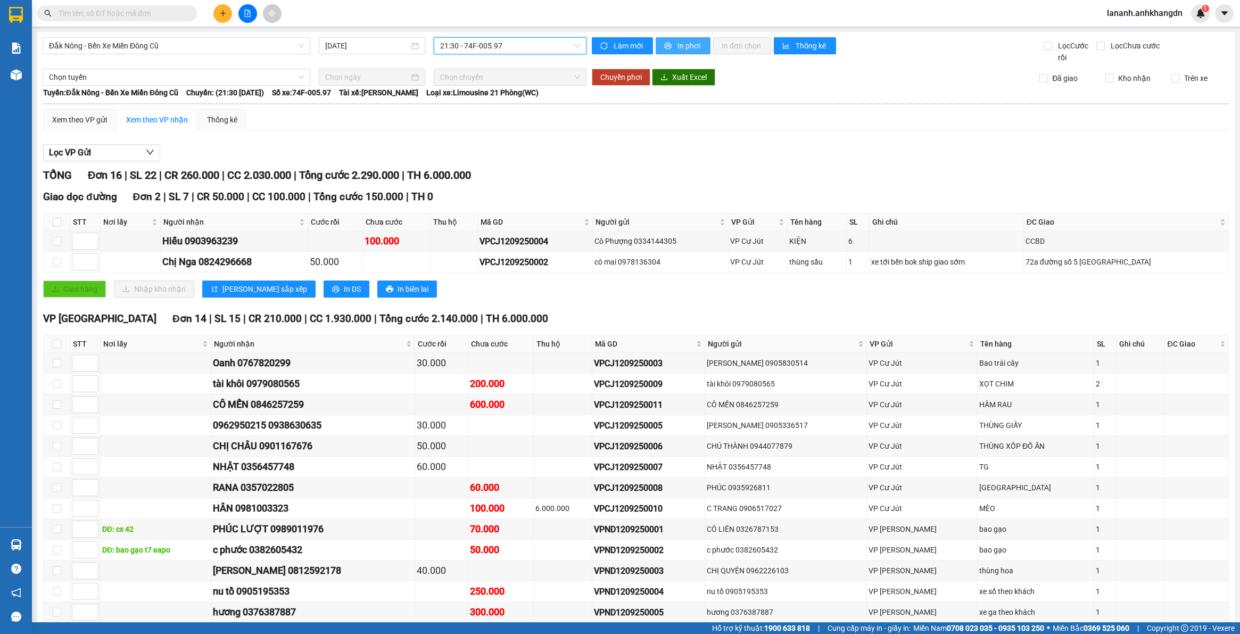
click at [682, 46] on span "In phơi" at bounding box center [689, 46] width 24 height 12
